Goal: Check status

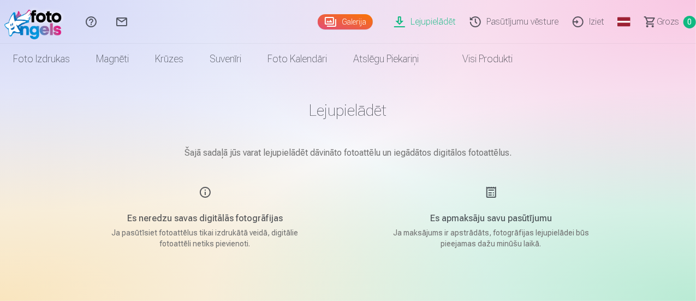
click at [322, 22] on link "Galerija" at bounding box center [345, 21] width 55 height 15
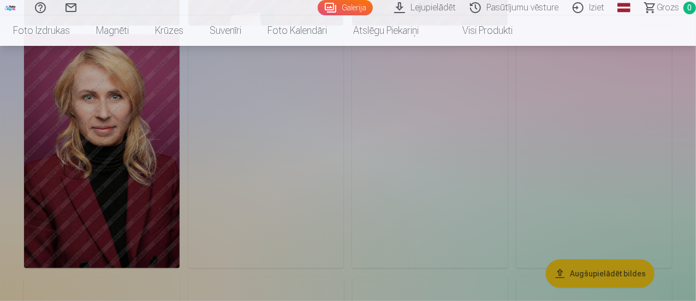
scroll to position [164, 0]
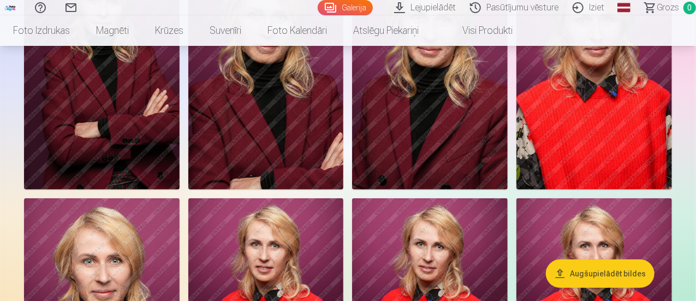
click at [415, 6] on link "Lejupielādēt" at bounding box center [426, 7] width 76 height 15
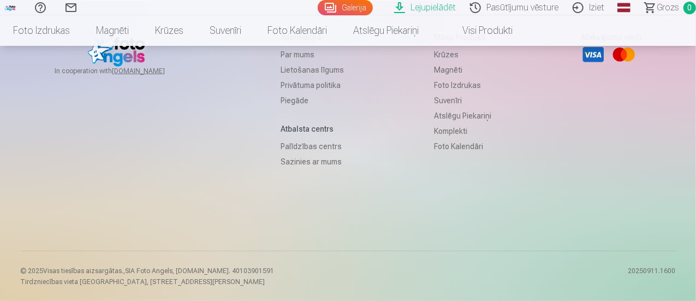
scroll to position [119, 0]
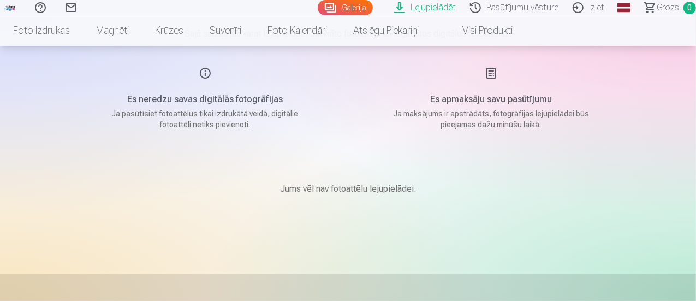
click at [279, 172] on div "Jums vēl nav fotoattēlu lejupielādei." at bounding box center [348, 188] width 546 height 65
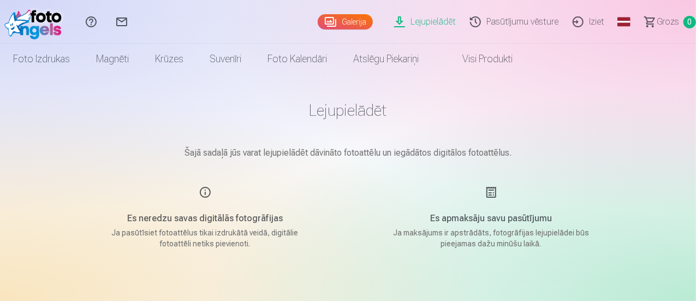
click at [318, 25] on link "Galerija" at bounding box center [345, 21] width 55 height 15
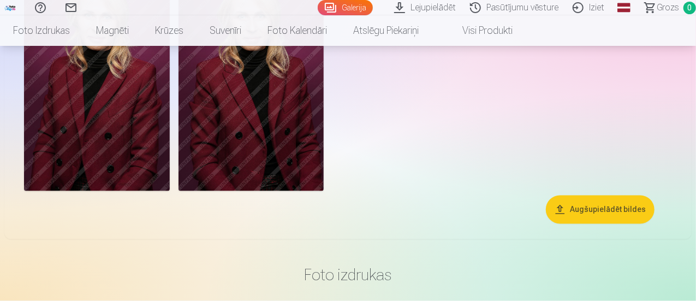
scroll to position [1091, 0]
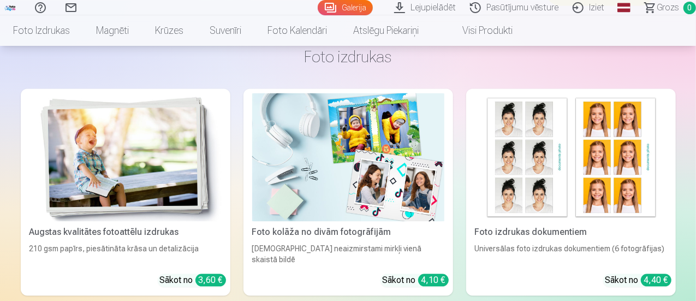
click at [487, 5] on link "Pasūtījumu vēsture" at bounding box center [515, 7] width 103 height 15
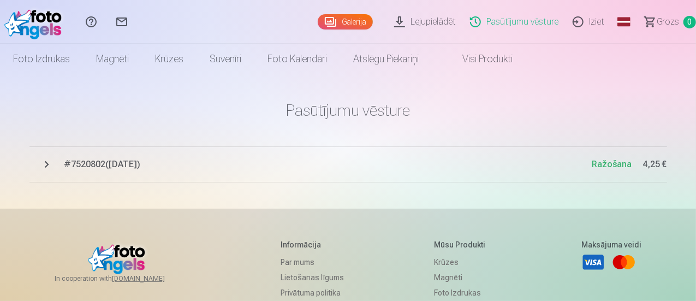
click at [105, 169] on span "# 7520802 ( [DATE] )" at bounding box center [328, 164] width 528 height 13
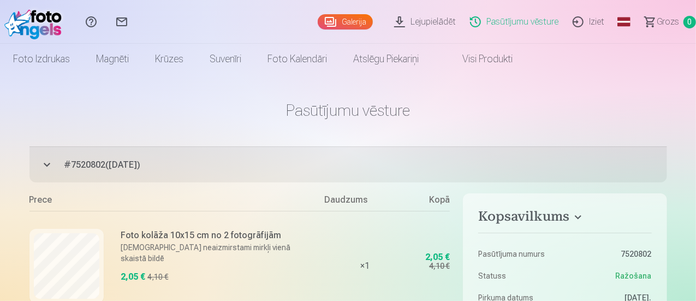
click at [35, 21] on img at bounding box center [35, 21] width 63 height 35
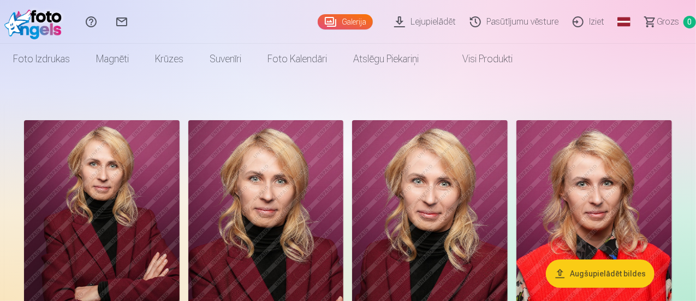
click at [388, 27] on link "Lejupielādēt" at bounding box center [426, 22] width 76 height 44
